Goal: Use online tool/utility: Utilize a website feature to perform a specific function

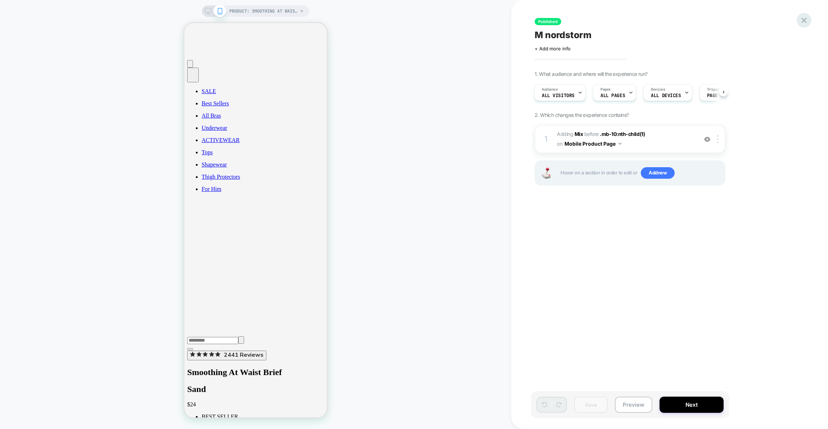
click at [803, 21] on icon at bounding box center [803, 20] width 5 height 5
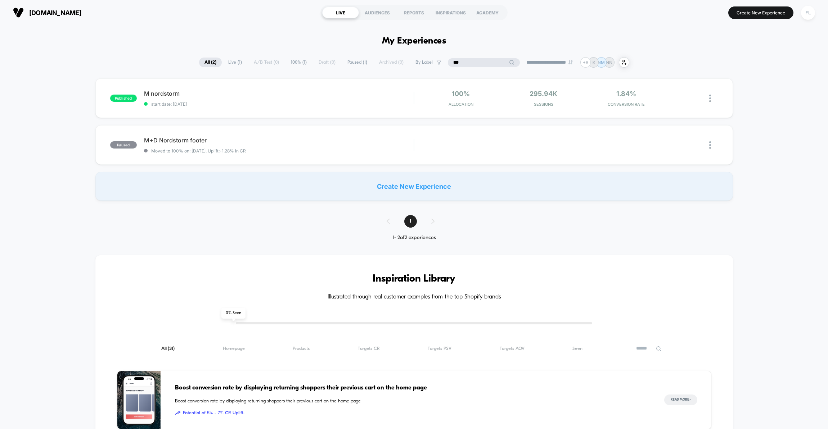
drag, startPoint x: 474, startPoint y: 63, endPoint x: 439, endPoint y: 64, distance: 34.9
click at [439, 64] on div "**********" at bounding box center [414, 62] width 430 height 10
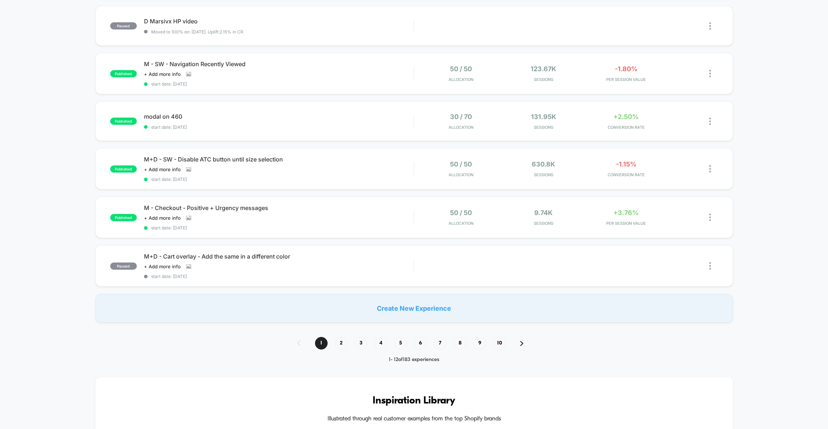
scroll to position [354, 0]
click at [341, 343] on span "2" at bounding box center [341, 342] width 13 height 13
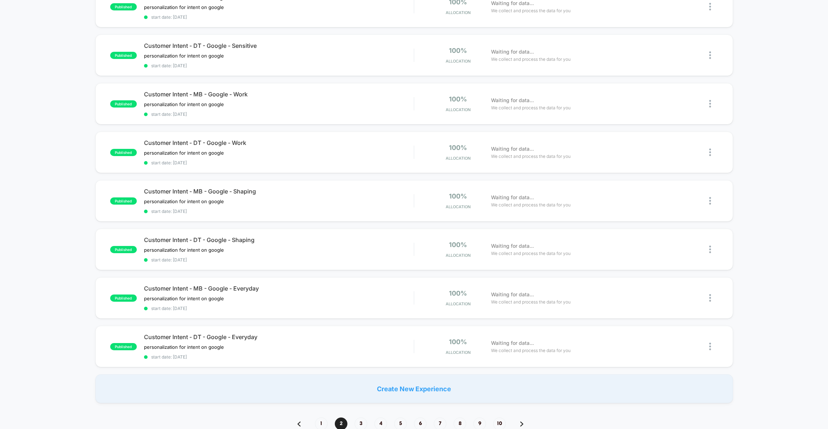
scroll to position [294, 0]
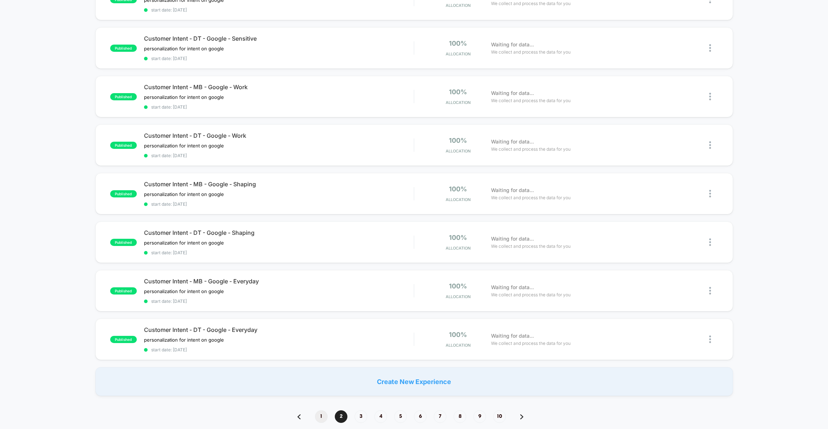
click at [320, 418] on span "1" at bounding box center [321, 417] width 13 height 13
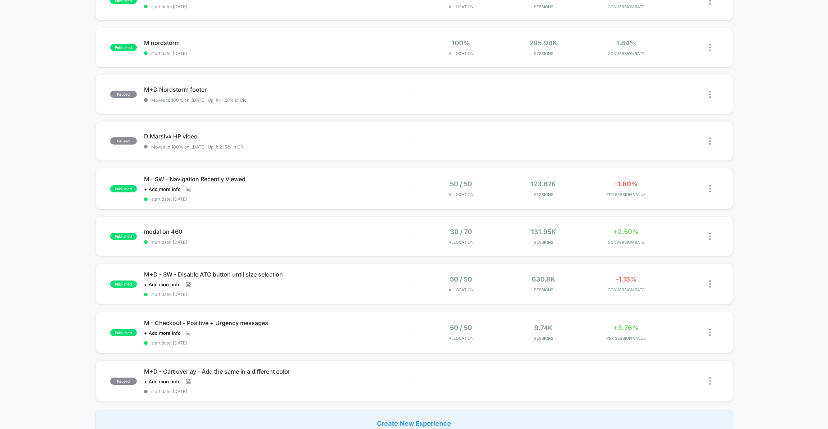
scroll to position [0, 0]
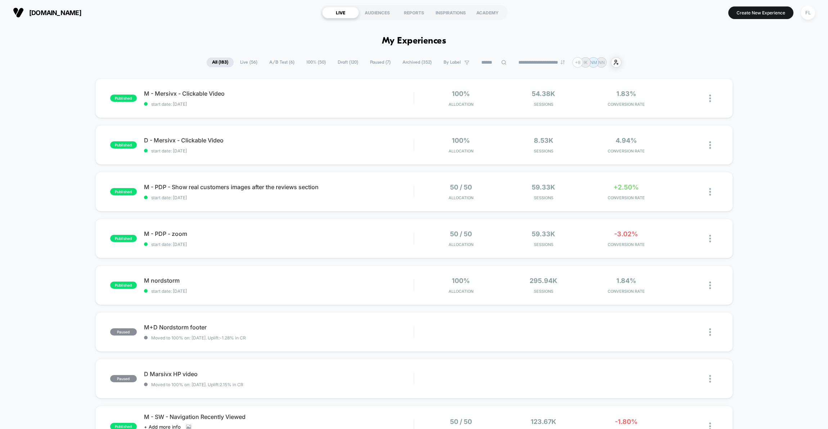
click at [241, 64] on span "Live ( 56 )" at bounding box center [249, 63] width 28 height 10
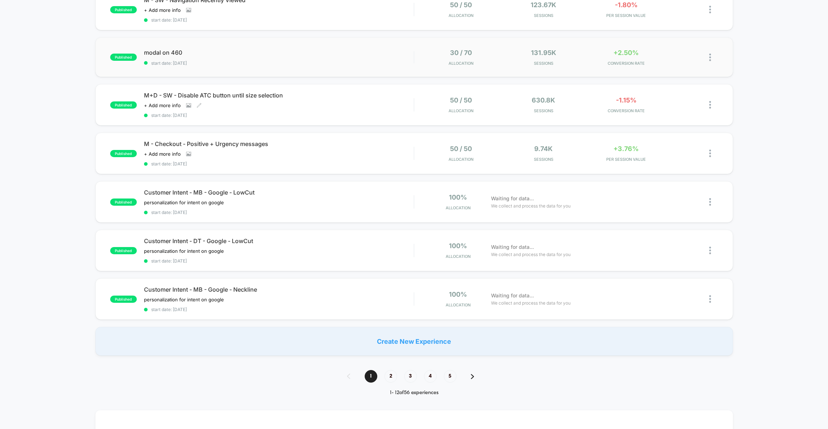
scroll to position [322, 0]
click at [390, 380] on span "2" at bounding box center [390, 377] width 13 height 13
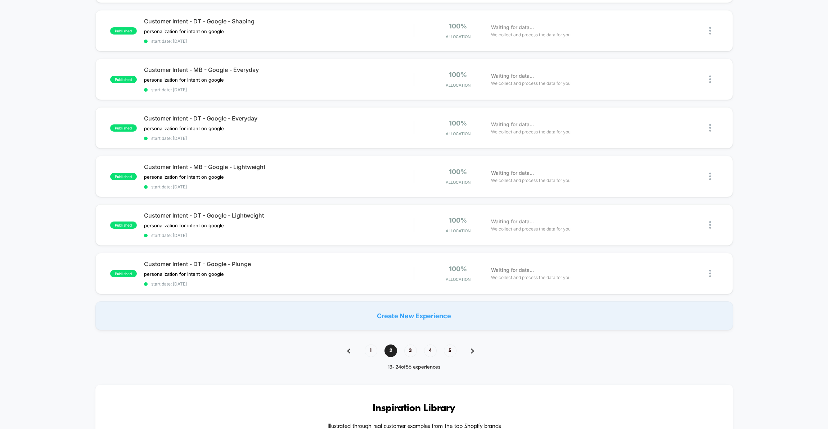
scroll to position [365, 0]
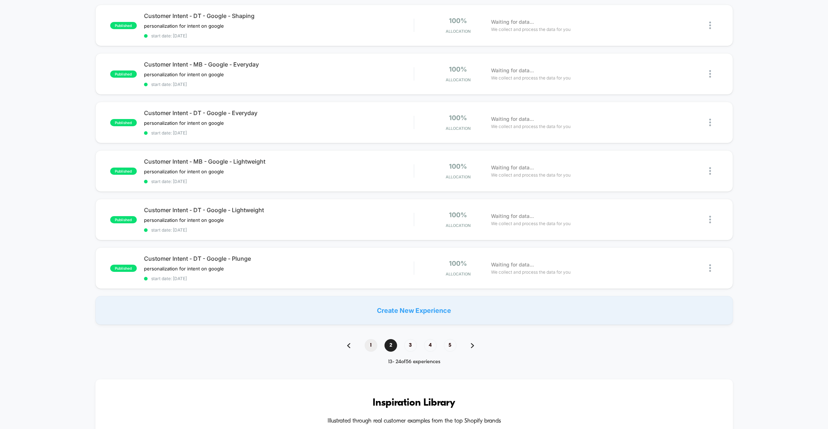
click at [370, 348] on span "1" at bounding box center [370, 345] width 13 height 13
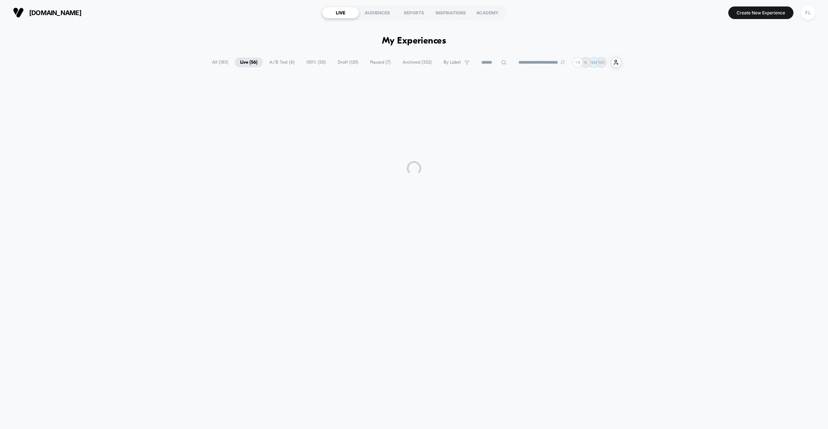
scroll to position [0, 0]
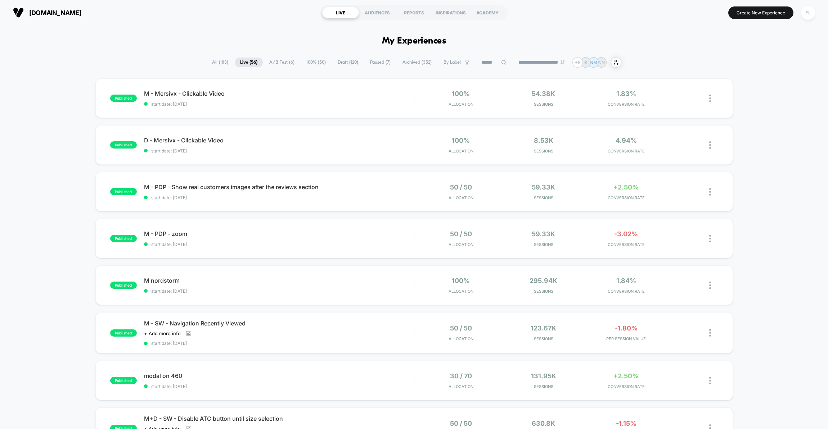
click at [479, 63] on input at bounding box center [494, 62] width 36 height 9
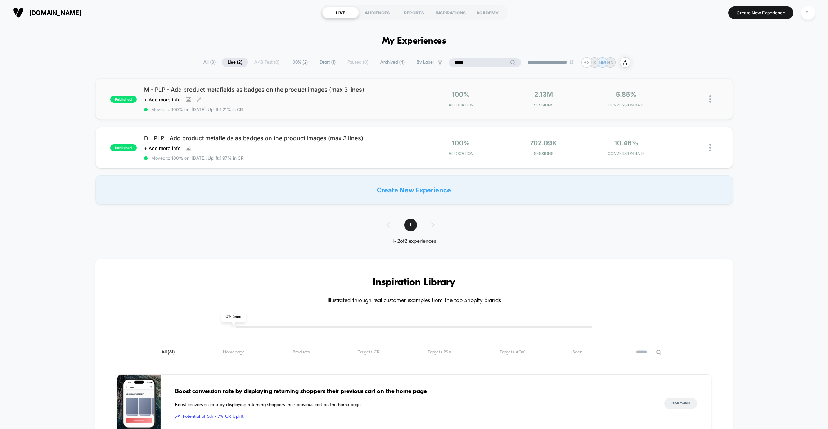
type input "*****"
click at [285, 107] on span "Moved to 100% on: [DATE] . Uplift: 1.21% in CR" at bounding box center [279, 109] width 270 height 5
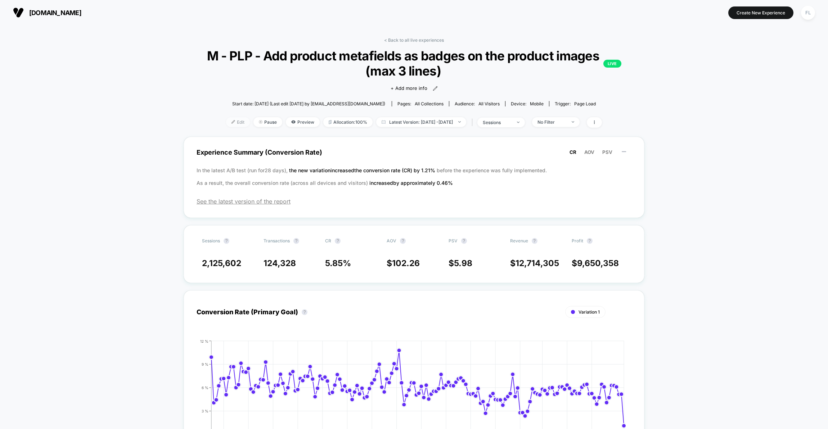
click at [226, 122] on span "Edit" at bounding box center [238, 122] width 24 height 10
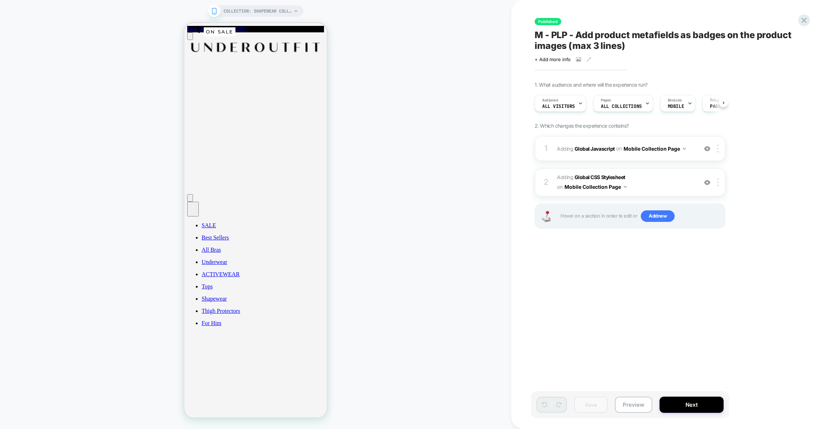
scroll to position [0, 0]
click at [663, 188] on span "Adding Global CSS Stylesheet on Mobile Collection Page" at bounding box center [625, 182] width 137 height 19
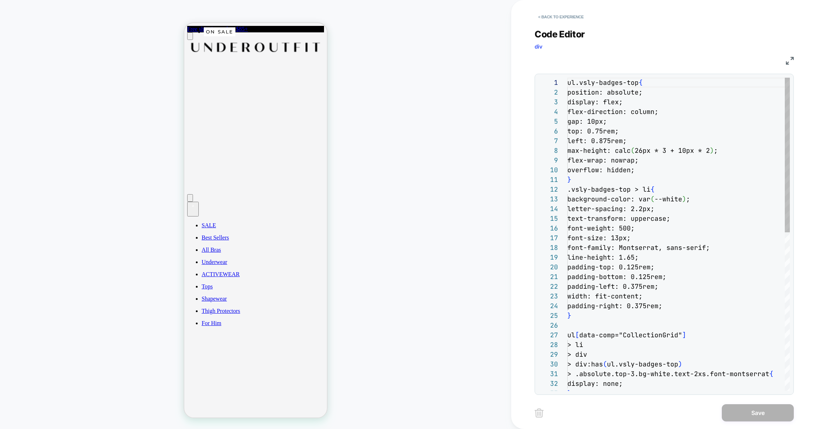
scroll to position [97, 0]
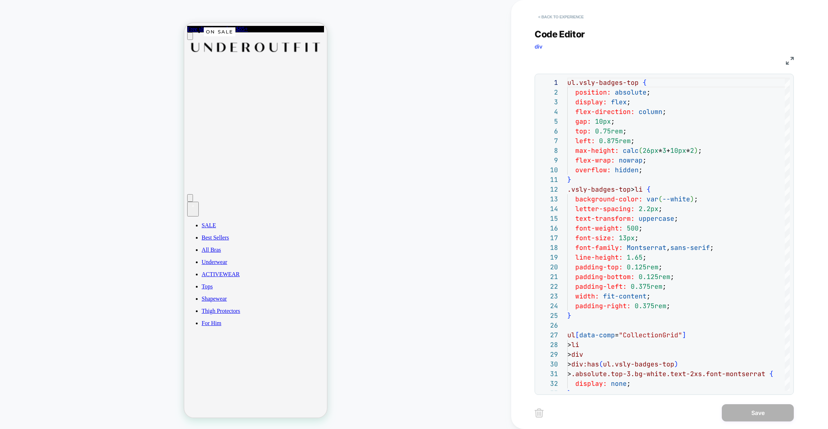
click at [554, 20] on button "< Back to experience" at bounding box center [560, 17] width 53 height 12
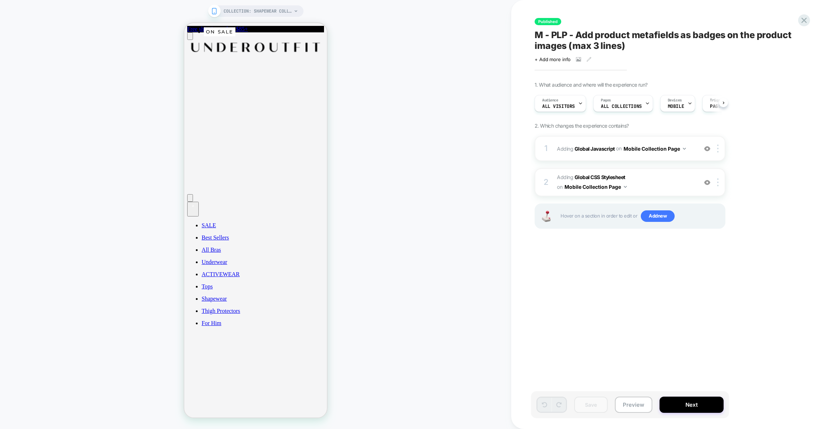
scroll to position [0, 0]
click at [662, 159] on div "1 Adding Global Javascript on Mobile Collection Page Add Before Add After Copy …" at bounding box center [629, 148] width 191 height 25
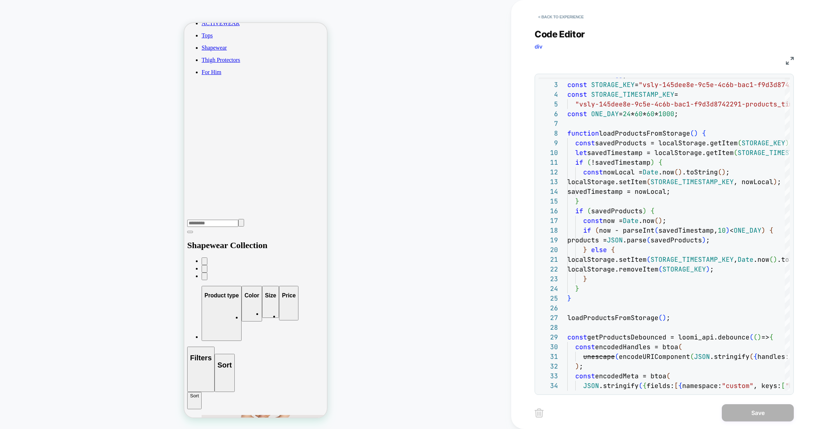
scroll to position [252, 0]
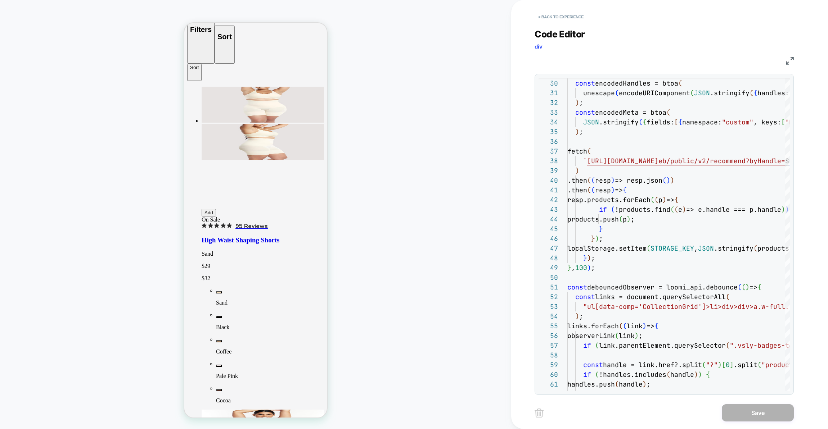
scroll to position [584, 0]
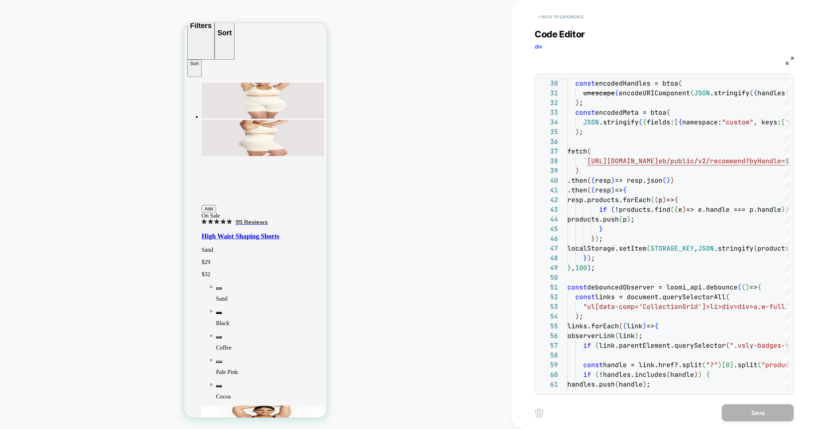
click at [552, 18] on button "< Back to experience" at bounding box center [560, 17] width 53 height 12
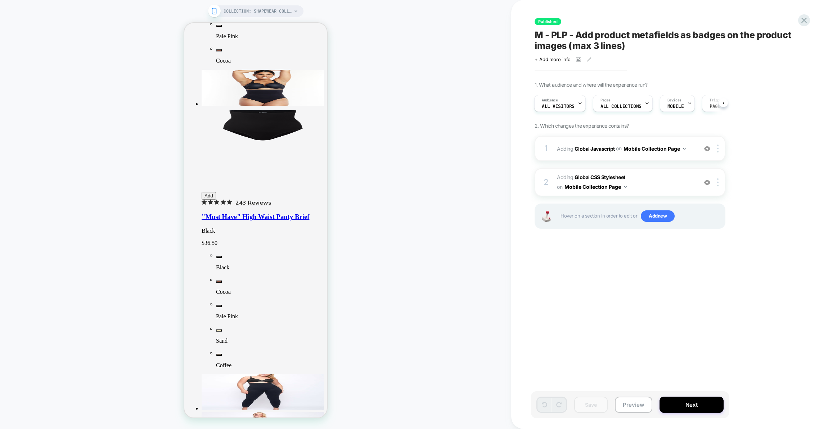
scroll to position [920, 0]
click at [708, 149] on img at bounding box center [707, 149] width 6 height 6
click at [707, 184] on img at bounding box center [707, 183] width 6 height 6
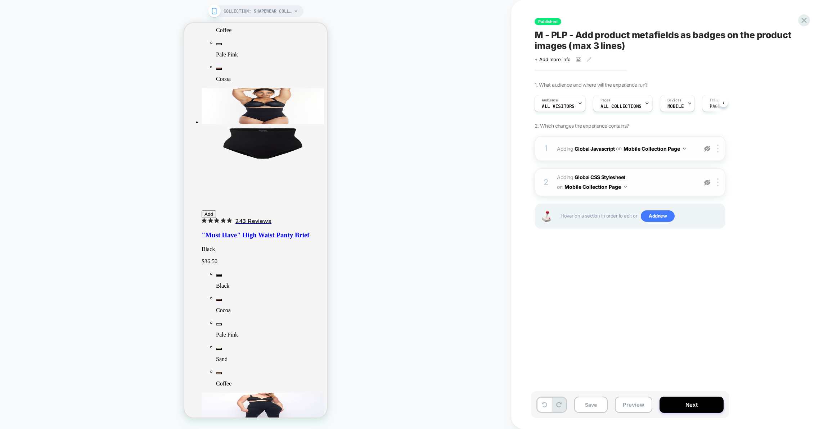
scroll to position [886, 0]
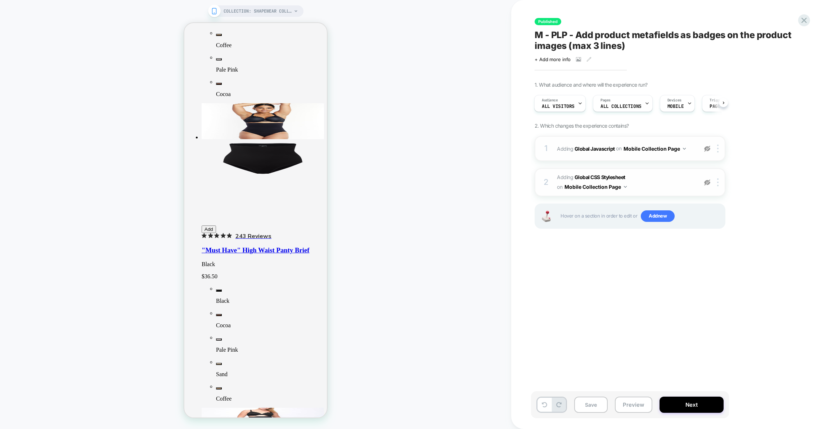
click at [707, 150] on img at bounding box center [707, 149] width 6 height 6
click at [708, 180] on img at bounding box center [707, 183] width 6 height 6
click at [717, 151] on img at bounding box center [717, 149] width 1 height 8
